Goal: Navigation & Orientation: Find specific page/section

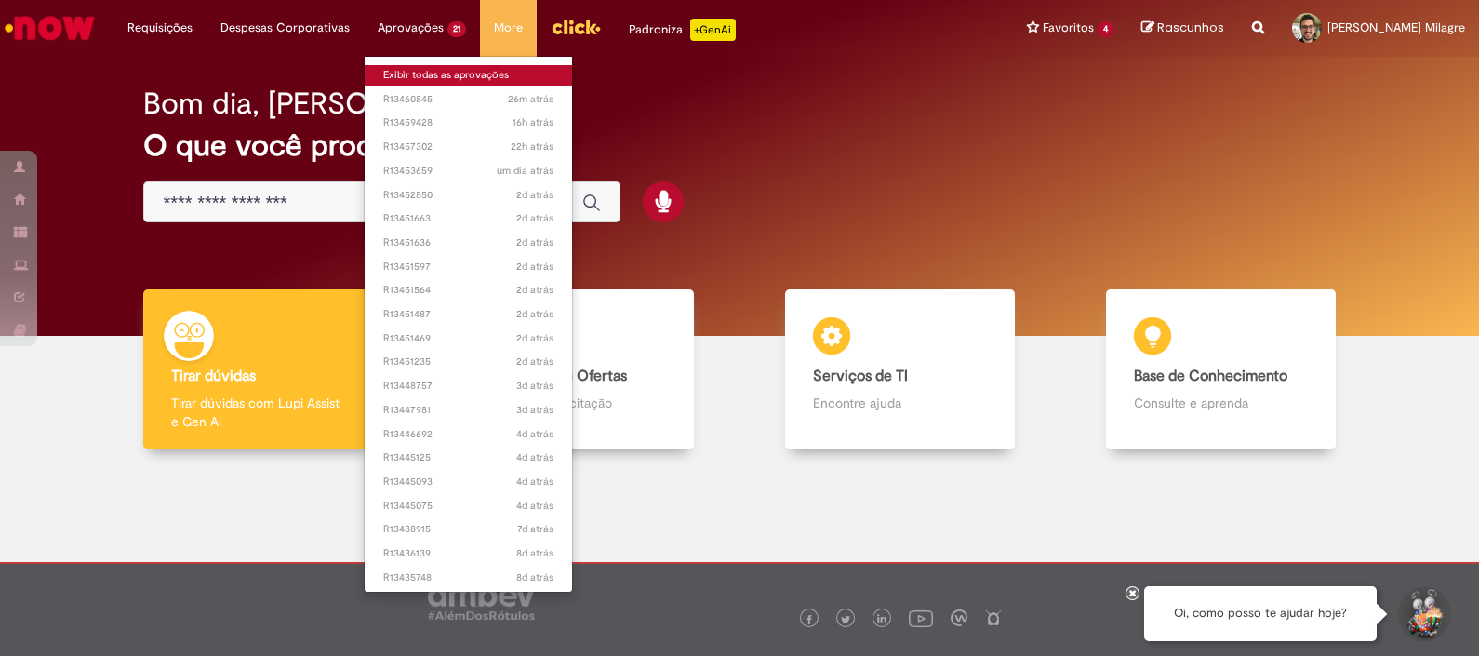
click at [418, 79] on link "Exibir todas as aprovações" at bounding box center [468, 75] width 207 height 20
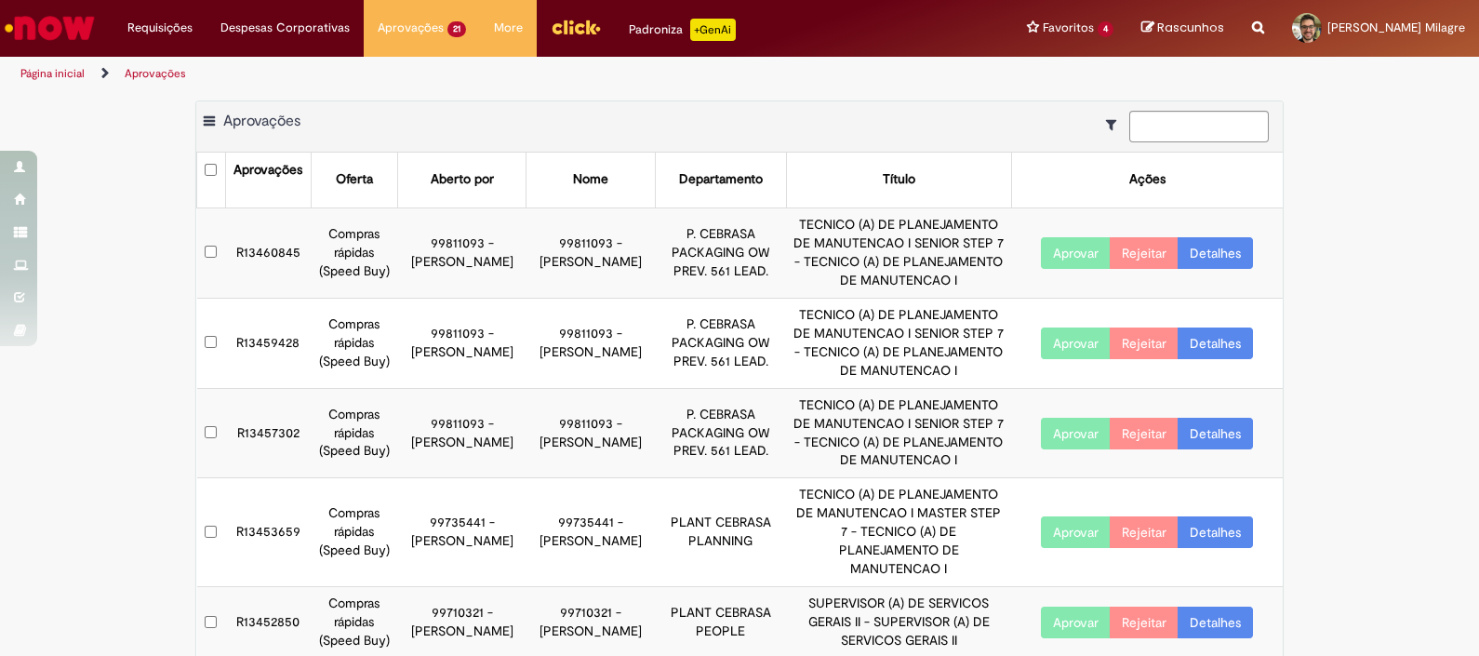
click at [58, 22] on img "Ir para a Homepage" at bounding box center [50, 27] width 96 height 37
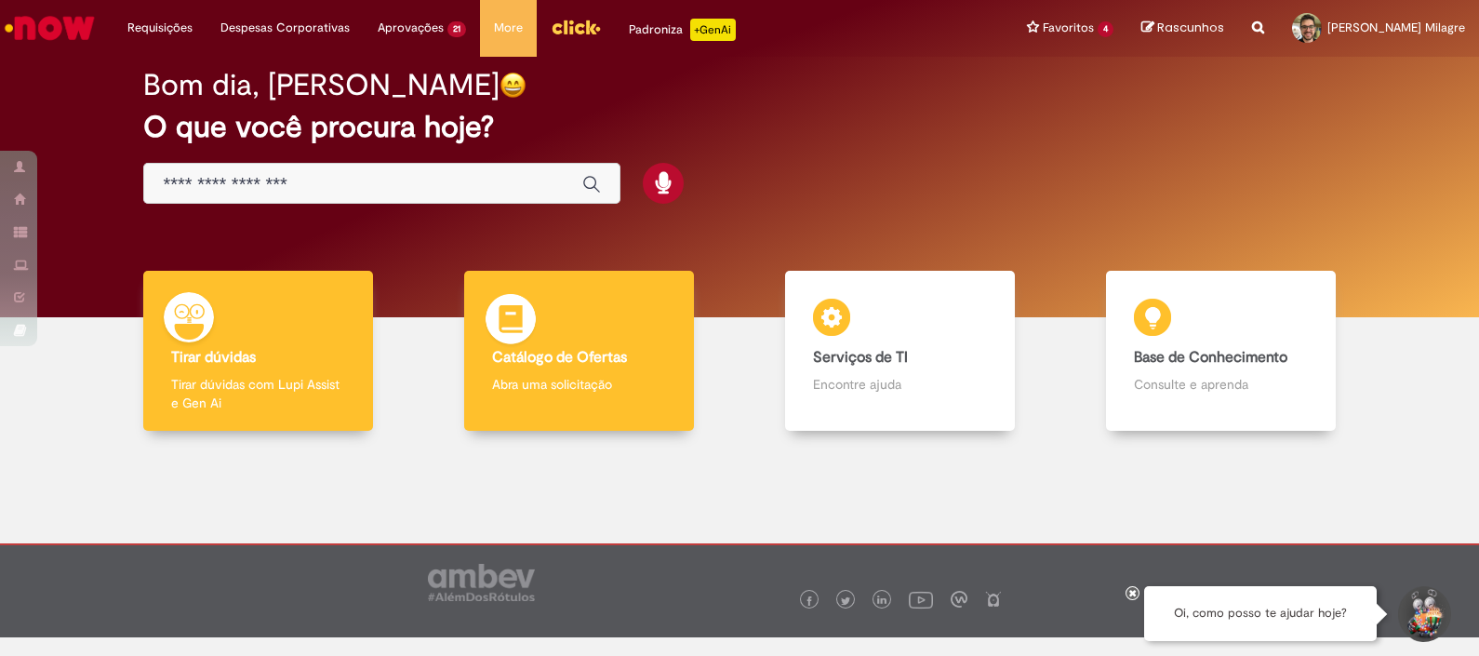
scroll to position [30, 0]
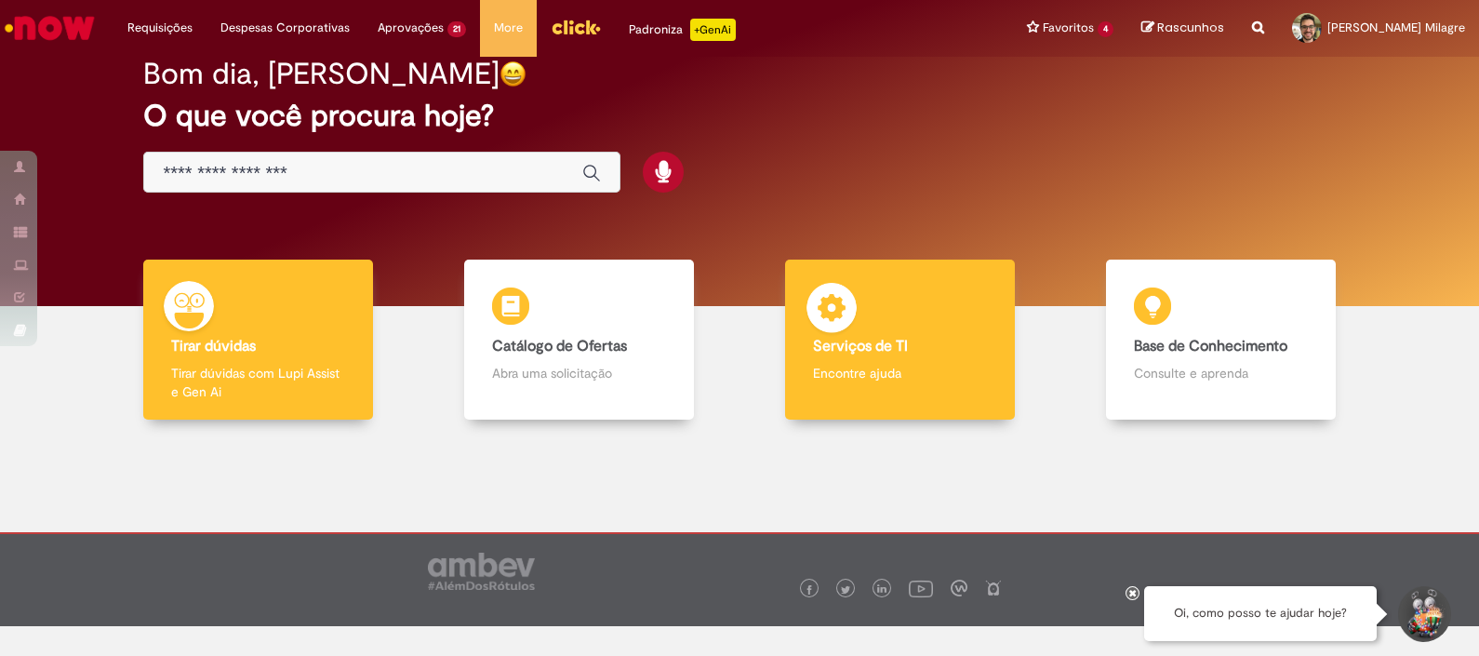
click at [927, 323] on div "Serviços de TI Serviços de TI Encontre ajuda" at bounding box center [900, 339] width 230 height 161
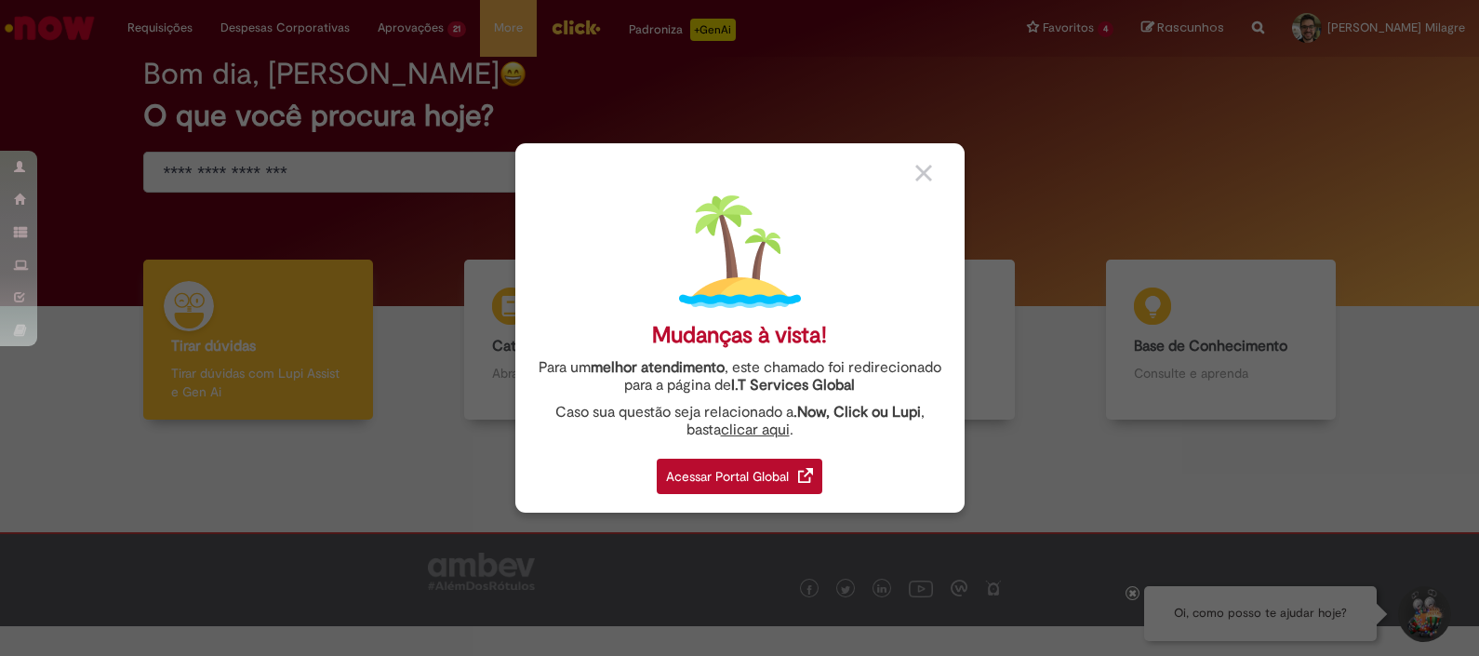
click at [790, 480] on div "Acessar Portal Global" at bounding box center [740, 475] width 166 height 35
